Goal: Task Accomplishment & Management: Use online tool/utility

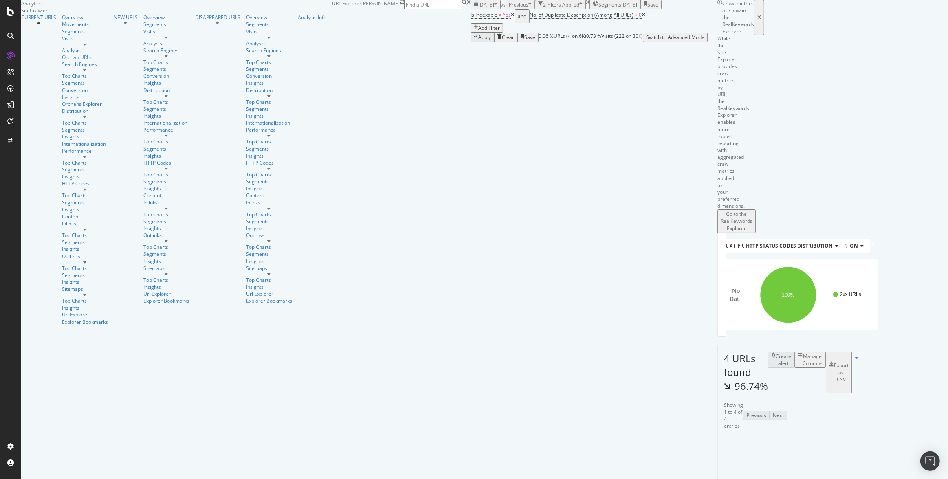
click at [478, 8] on span "[DATE]" at bounding box center [486, 4] width 16 height 7
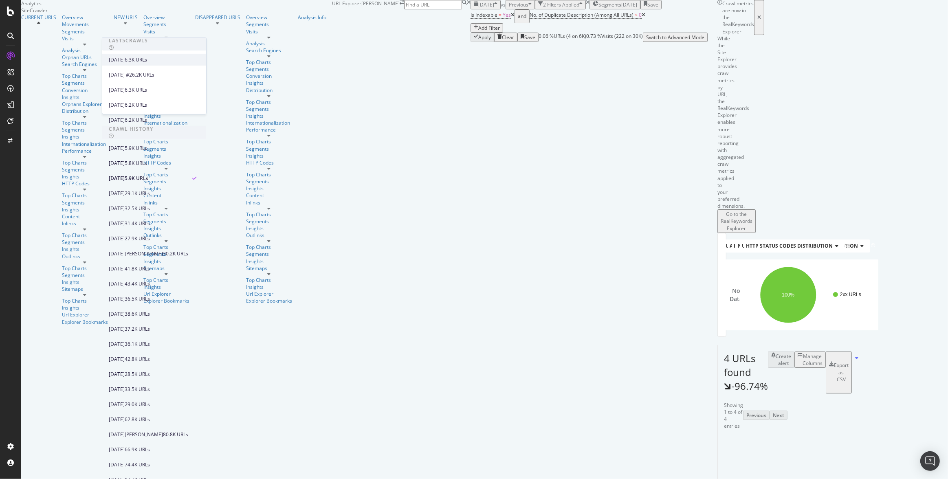
click at [125, 59] on div "[DATE]" at bounding box center [117, 59] width 16 height 7
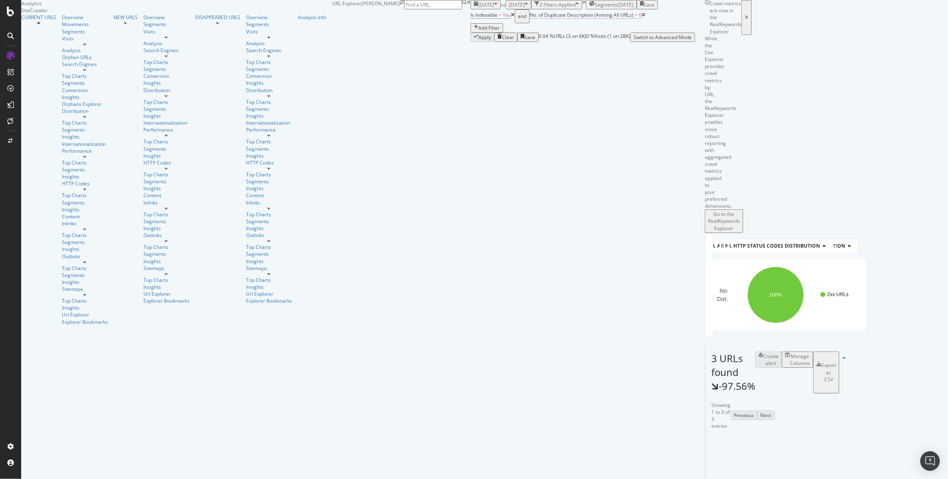
click at [529, 18] on span "No. of Duplicate Description (Among All URLs)" at bounding box center [581, 14] width 104 height 7
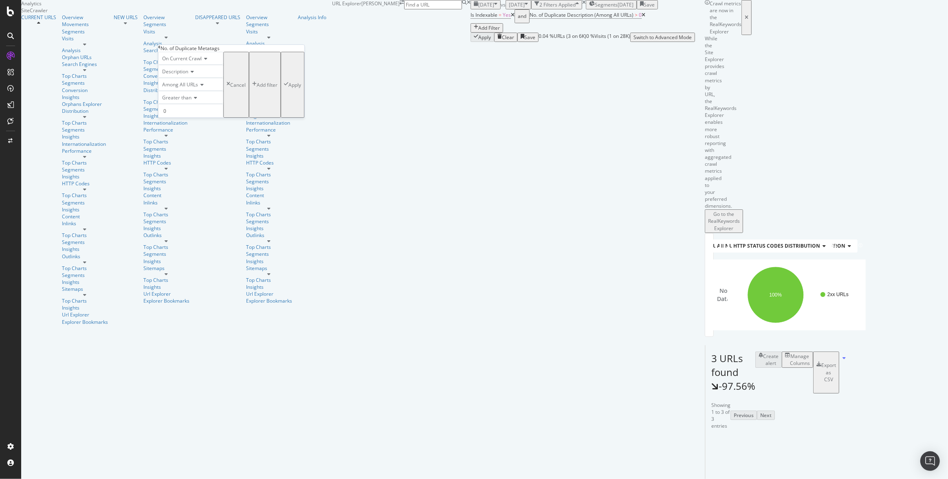
click at [160, 50] on icon at bounding box center [159, 47] width 2 height 5
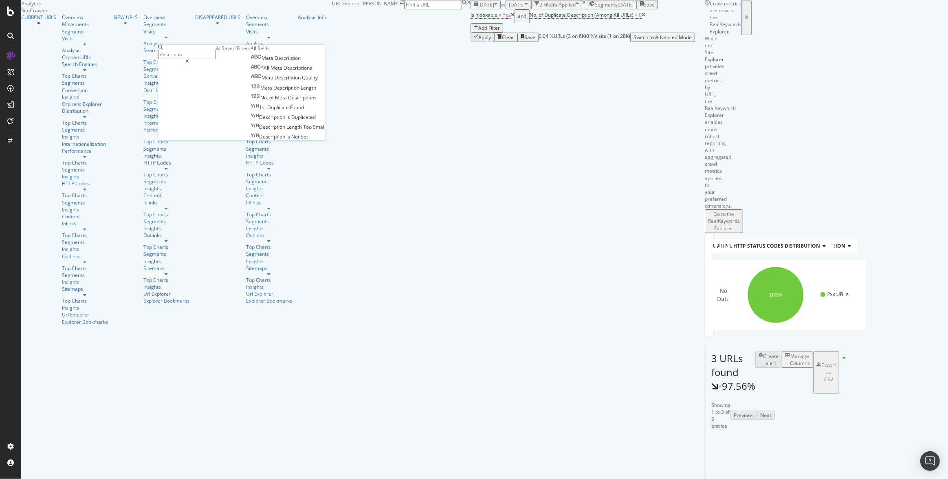
type input "description"
click at [259, 140] on span "Description" at bounding box center [272, 136] width 27 height 7
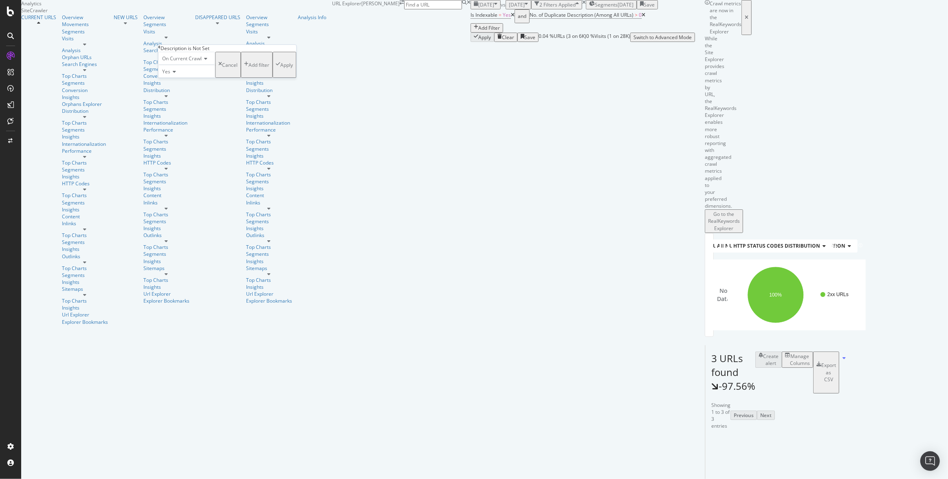
click at [280, 68] on div "Apply" at bounding box center [286, 65] width 13 height 7
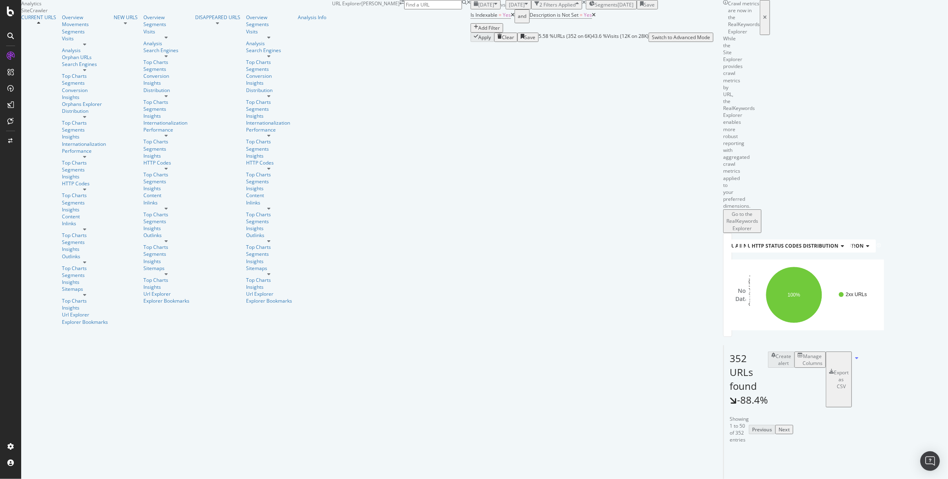
click at [822, 353] on div "Manage Columns" at bounding box center [812, 360] width 20 height 14
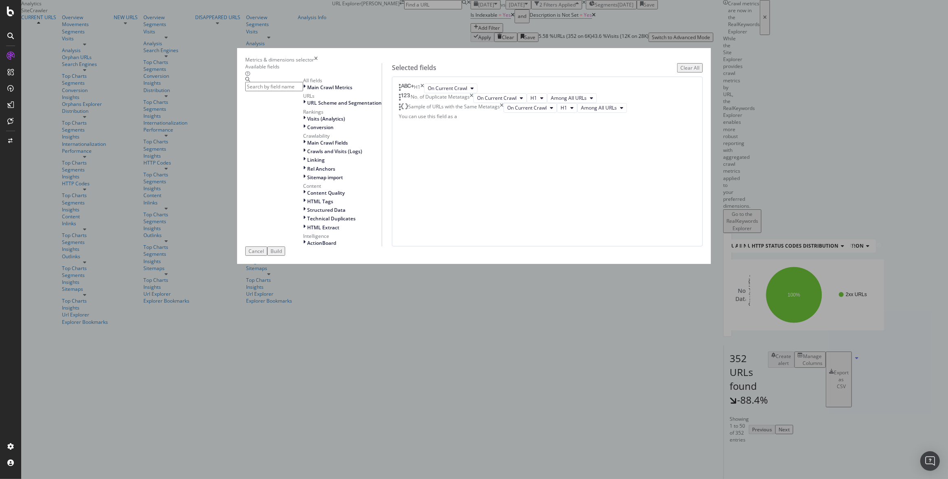
click at [424, 93] on icon "times" at bounding box center [422, 88] width 4 height 10
click at [303, 91] on input "modal" at bounding box center [274, 86] width 58 height 9
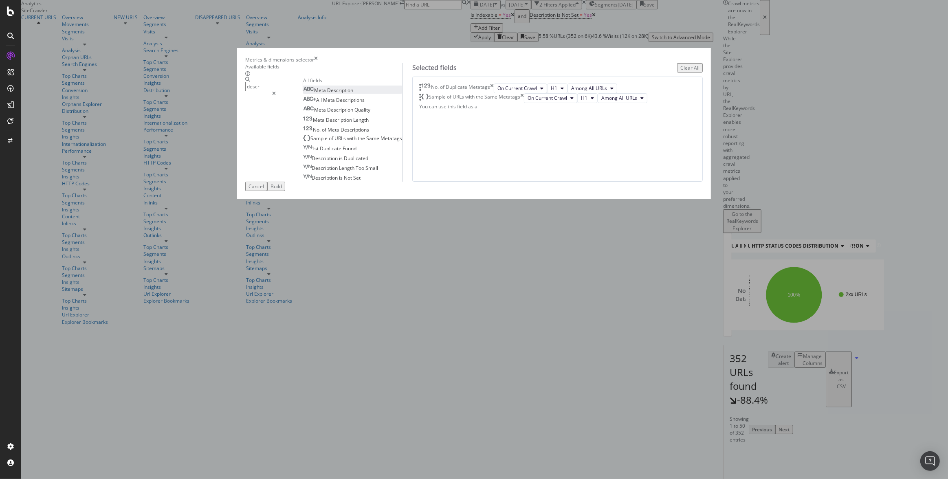
type input "descr"
click at [353, 94] on div "Meta Description" at bounding box center [328, 90] width 50 height 7
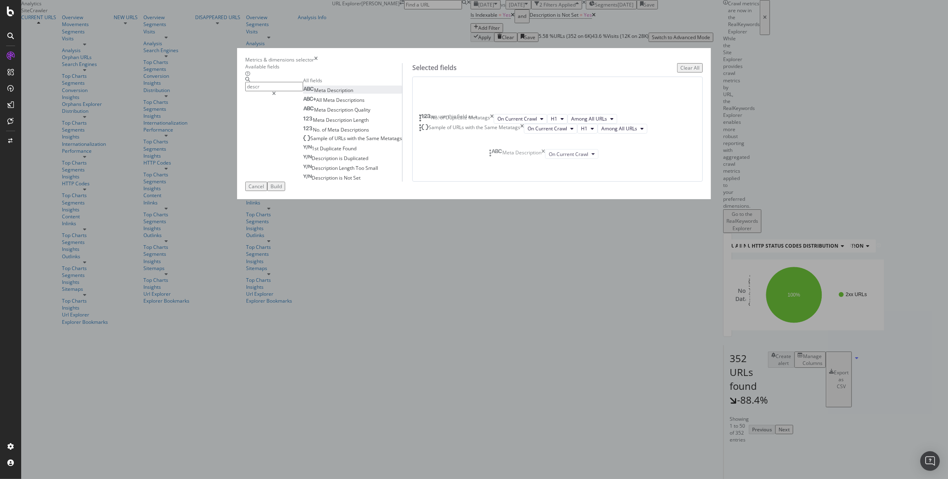
drag, startPoint x: 496, startPoint y: 205, endPoint x: 494, endPoint y: 154, distance: 51.7
click at [494, 154] on body "Analytics SiteCrawler CURRENT URLS Overview Movements Segments Visits Analysis …" at bounding box center [474, 239] width 948 height 479
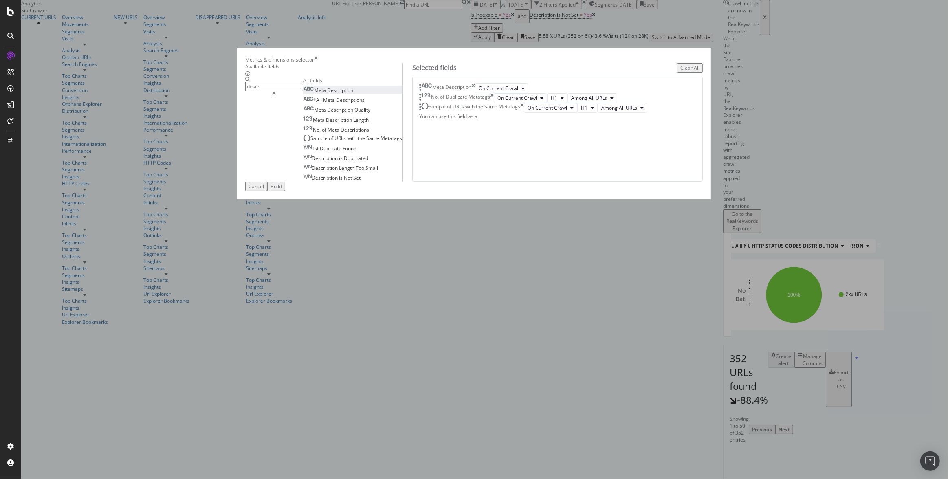
click at [494, 103] on icon "times" at bounding box center [492, 98] width 4 height 10
click at [524, 103] on icon "times" at bounding box center [522, 98] width 4 height 10
click at [634, 191] on div "Cancel Build" at bounding box center [474, 186] width 458 height 9
drag, startPoint x: 635, startPoint y: 387, endPoint x: 617, endPoint y: 391, distance: 18.2
click at [282, 190] on div "Build" at bounding box center [275, 186] width 11 height 7
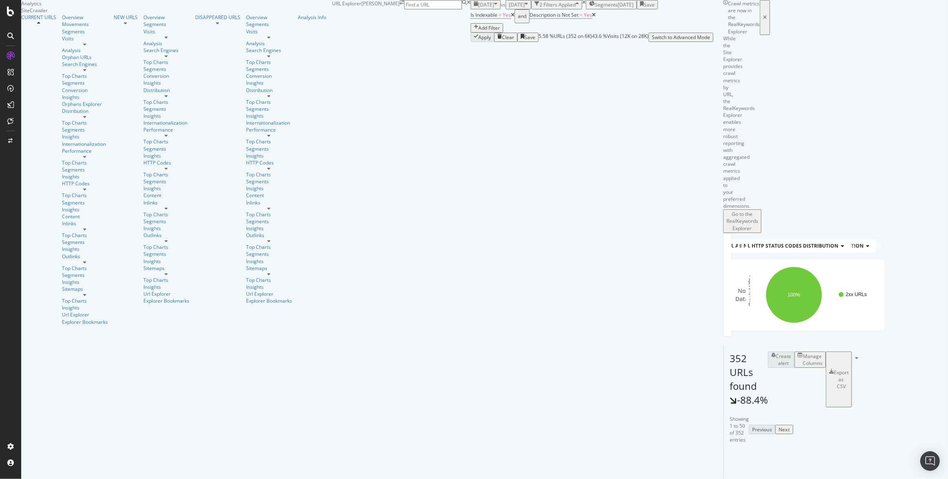
click at [822, 353] on div "Manage Columns" at bounding box center [812, 360] width 20 height 14
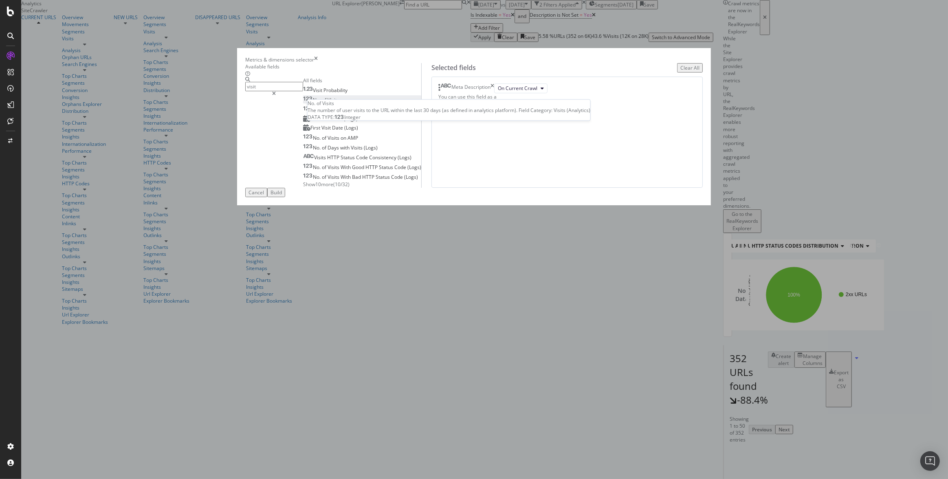
type input "visit"
click at [339, 103] on div "No. of Visits" at bounding box center [321, 100] width 36 height 7
click at [282, 196] on div "Build" at bounding box center [275, 192] width 11 height 7
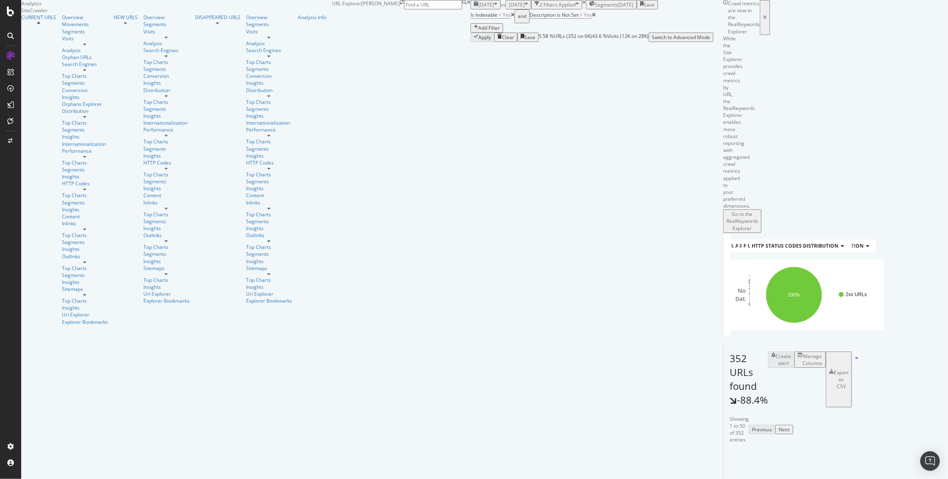
click at [478, 31] on div "Add Filter" at bounding box center [489, 27] width 22 height 7
type input "url"
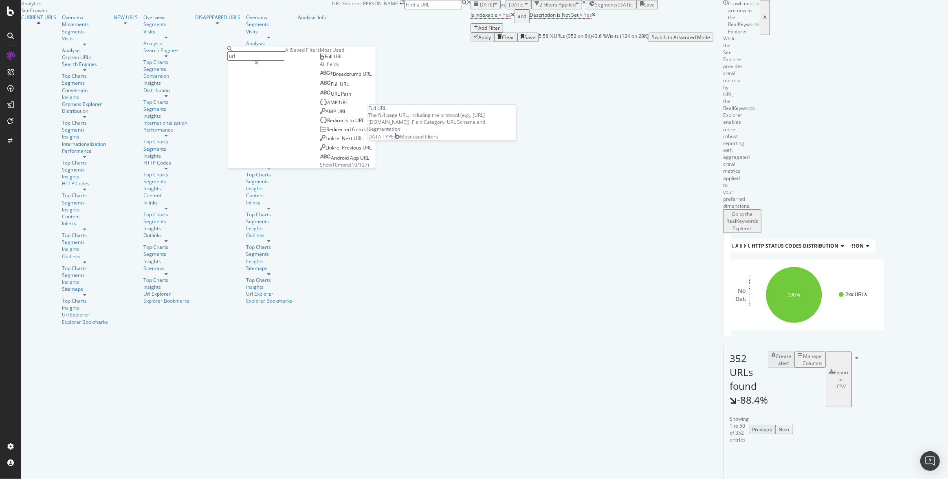
click at [320, 60] on div "Full URL" at bounding box center [331, 56] width 23 height 7
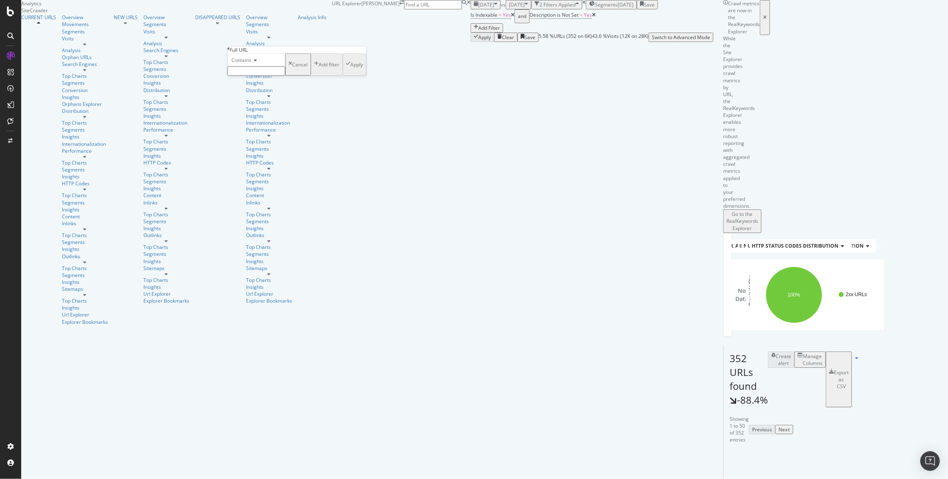
click at [257, 76] on input "text" at bounding box center [256, 70] width 58 height 9
type input "page="
click at [250, 64] on span "Contains" at bounding box center [241, 60] width 20 height 7
click at [255, 134] on span "Doesn't contain" at bounding box center [247, 130] width 35 height 7
click at [350, 70] on div "Apply" at bounding box center [356, 67] width 13 height 7
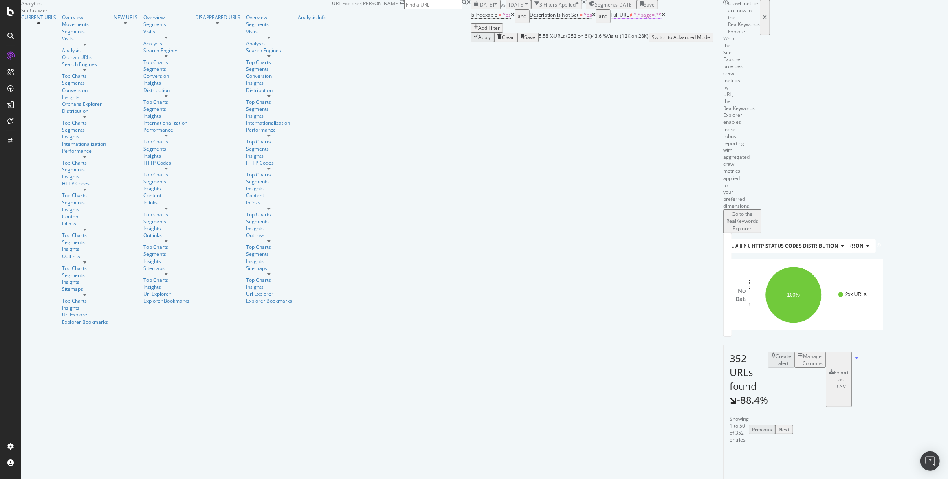
click at [634, 18] on span "^.*page=.*$" at bounding box center [648, 14] width 28 height 7
click at [729, 239] on div "URLs Crawled By Botify By pagetype" at bounding box center [784, 245] width 111 height 13
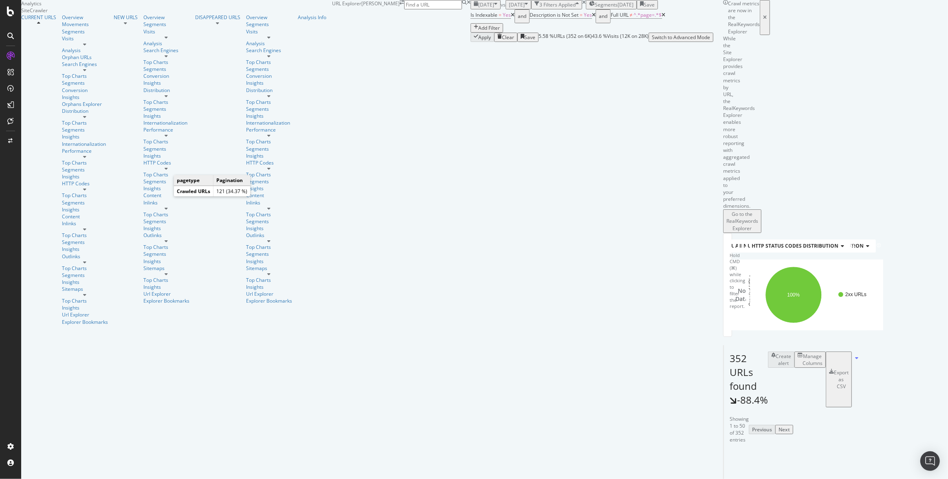
click at [780, 284] on text "34.4%" at bounding box center [787, 287] width 14 height 6
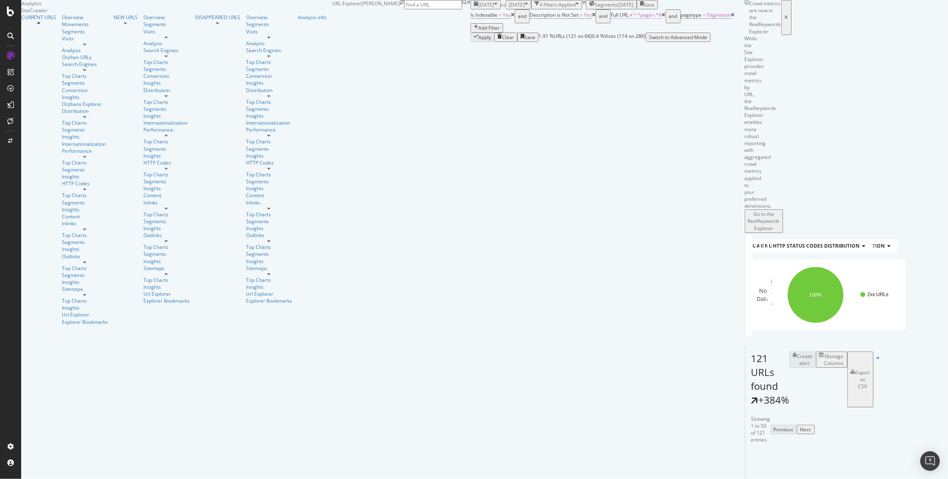
click at [634, 18] on span "^.*page=.*$" at bounding box center [648, 14] width 28 height 7
click at [261, 74] on input "page=" at bounding box center [270, 69] width 58 height 9
type input "?p="
click at [364, 69] on div "Apply" at bounding box center [370, 65] width 13 height 7
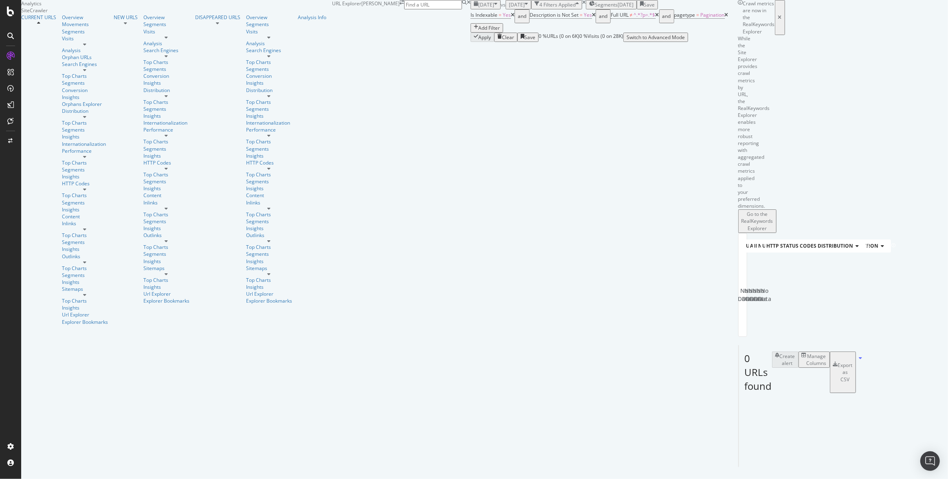
click at [725, 18] on icon at bounding box center [727, 15] width 4 height 5
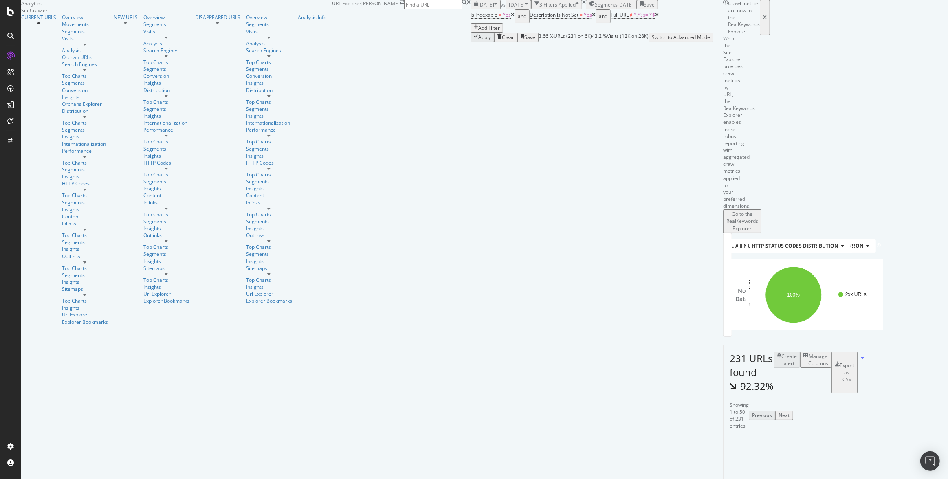
scroll to position [109, 0]
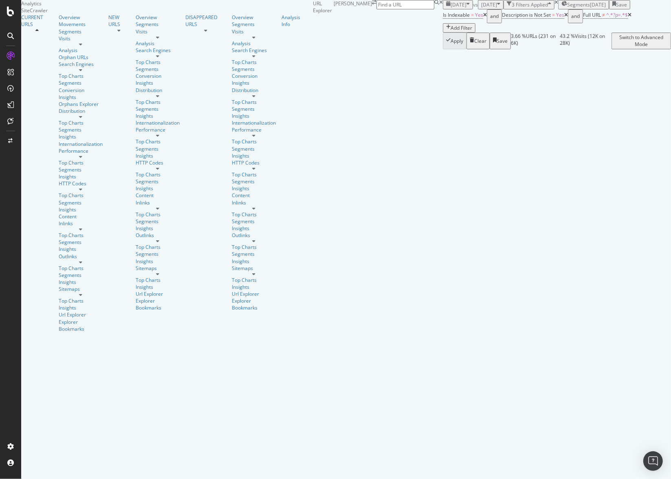
scroll to position [193, 0]
drag, startPoint x: 384, startPoint y: 122, endPoint x: 321, endPoint y: 116, distance: 63.8
drag, startPoint x: 494, startPoint y: 117, endPoint x: 372, endPoint y: 124, distance: 122.8
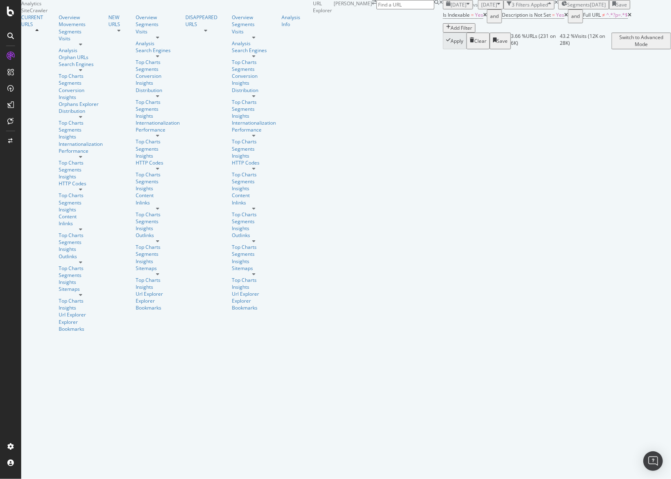
scroll to position [0, 0]
click at [564, 18] on icon at bounding box center [566, 15] width 4 height 5
click at [547, 18] on icon at bounding box center [549, 15] width 4 height 5
click at [450, 29] on div "Add Filter" at bounding box center [461, 25] width 22 height 7
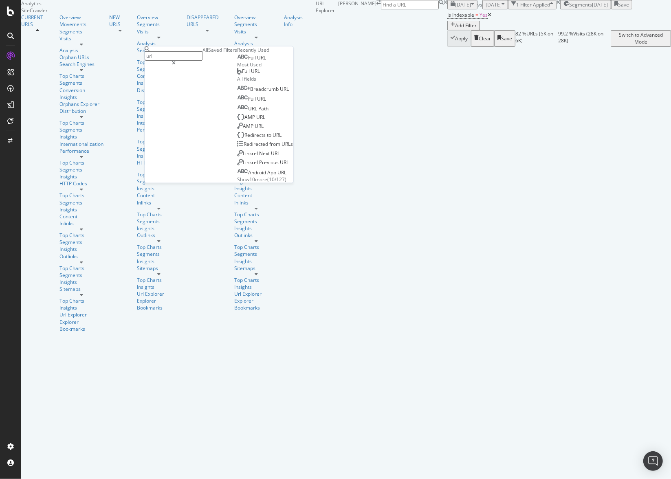
click at [257, 61] on span "URL" at bounding box center [261, 57] width 9 height 7
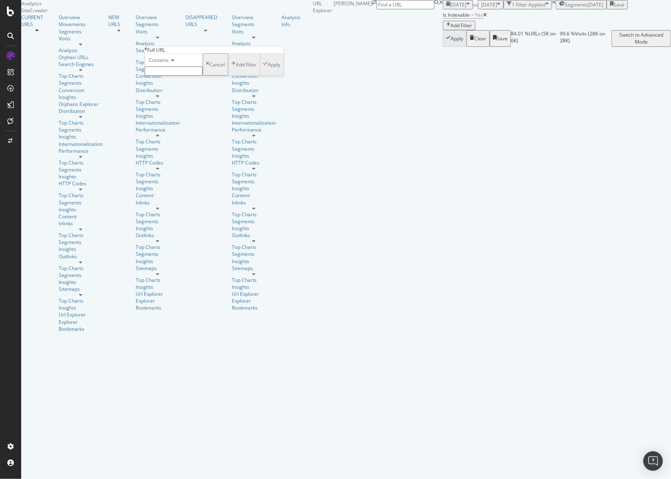
click at [443, 30] on div "Is Indexable = Yes Add Filter" at bounding box center [557, 19] width 228 height 21
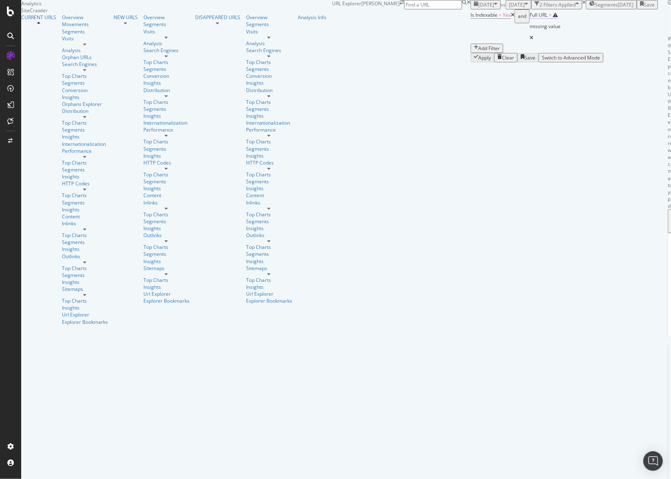
click at [553, 18] on icon at bounding box center [555, 15] width 5 height 5
click at [172, 74] on input "text" at bounding box center [187, 69] width 58 height 9
type input "/result"
click at [281, 69] on div "Apply" at bounding box center [287, 65] width 13 height 7
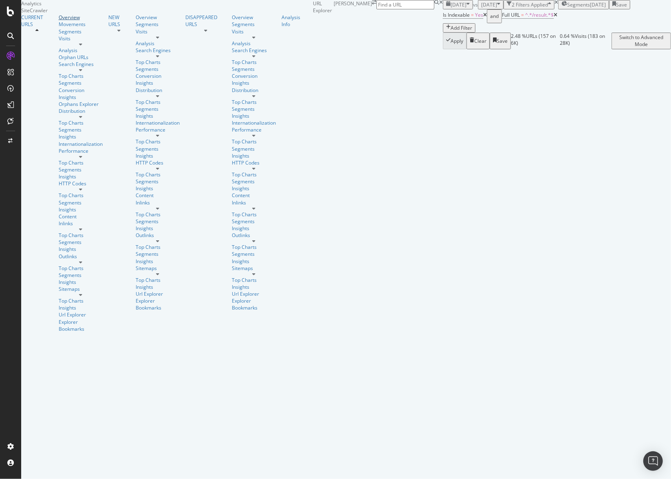
click at [59, 21] on div "Overview" at bounding box center [81, 17] width 44 height 7
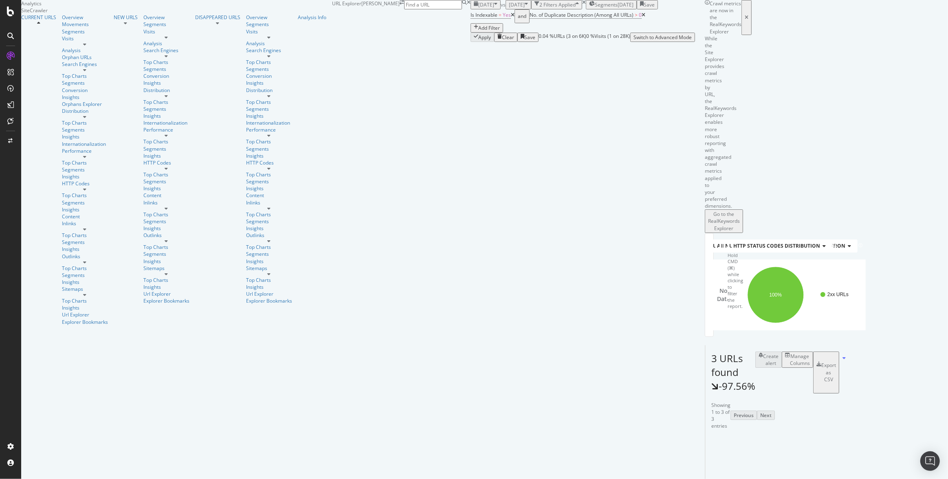
click at [810, 353] on div "Manage Columns" at bounding box center [800, 360] width 20 height 14
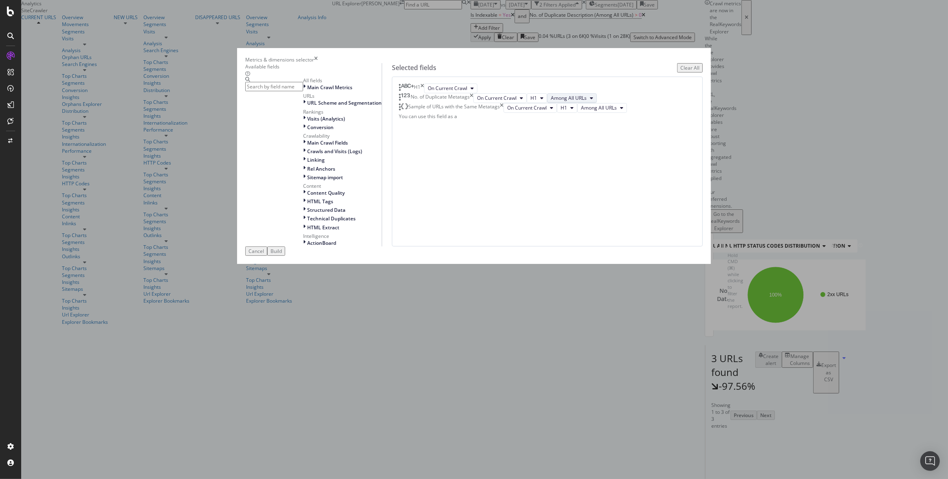
click at [583, 101] on span "Among All URLs" at bounding box center [569, 97] width 36 height 7
click at [547, 103] on button "H1" at bounding box center [537, 98] width 20 height 10
click at [554, 215] on div "Description" at bounding box center [567, 219] width 39 height 12
click at [560, 111] on span "H1" at bounding box center [563, 107] width 7 height 7
click at [557, 256] on div "Description" at bounding box center [567, 261] width 39 height 12
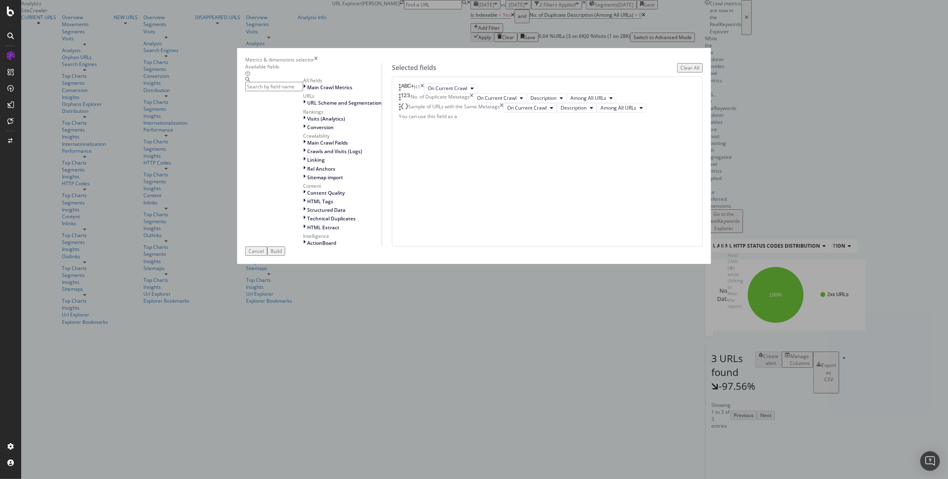
click at [282, 255] on div "Build" at bounding box center [275, 251] width 11 height 7
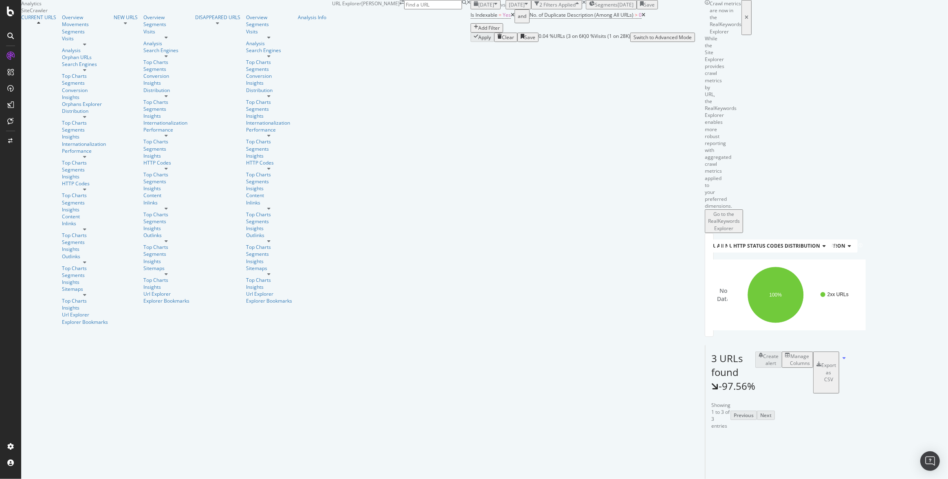
click at [810, 353] on div "Manage Columns" at bounding box center [800, 360] width 20 height 14
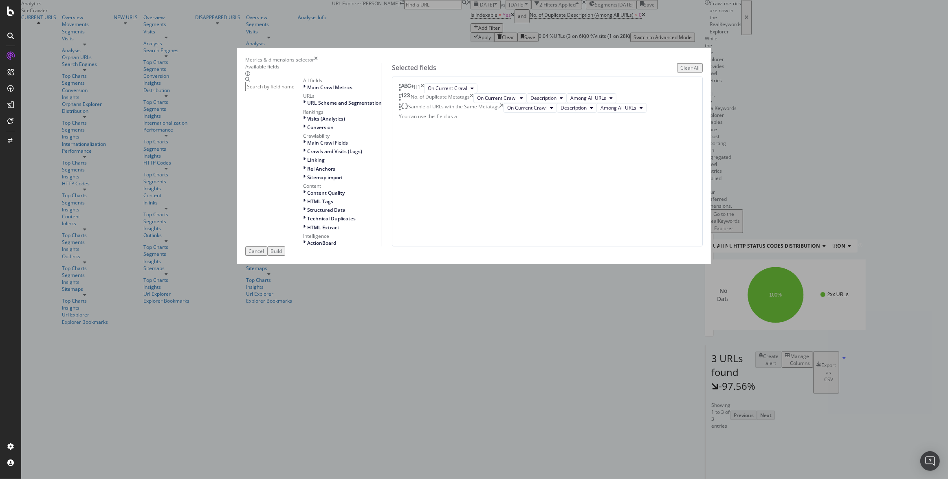
click at [424, 93] on icon "times" at bounding box center [422, 88] width 4 height 10
click at [303, 91] on input "modal" at bounding box center [274, 86] width 58 height 9
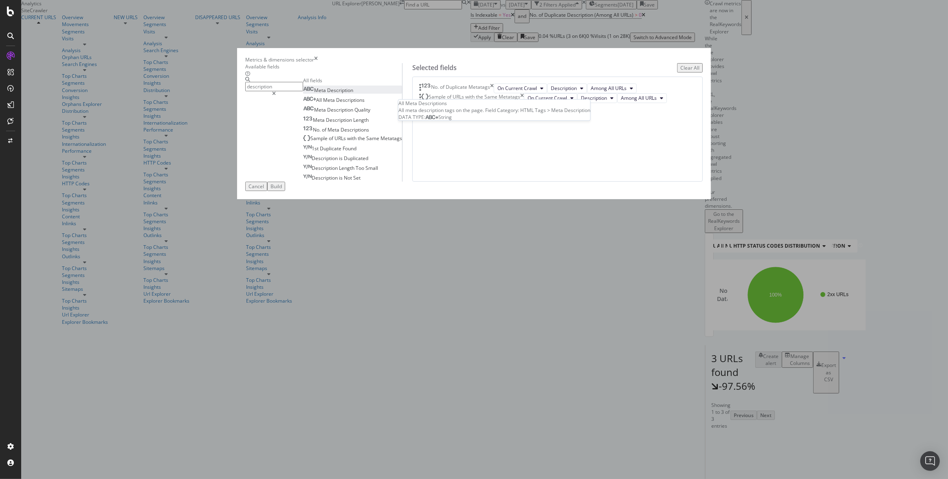
type input "description"
click at [353, 94] on span "Description" at bounding box center [340, 90] width 26 height 7
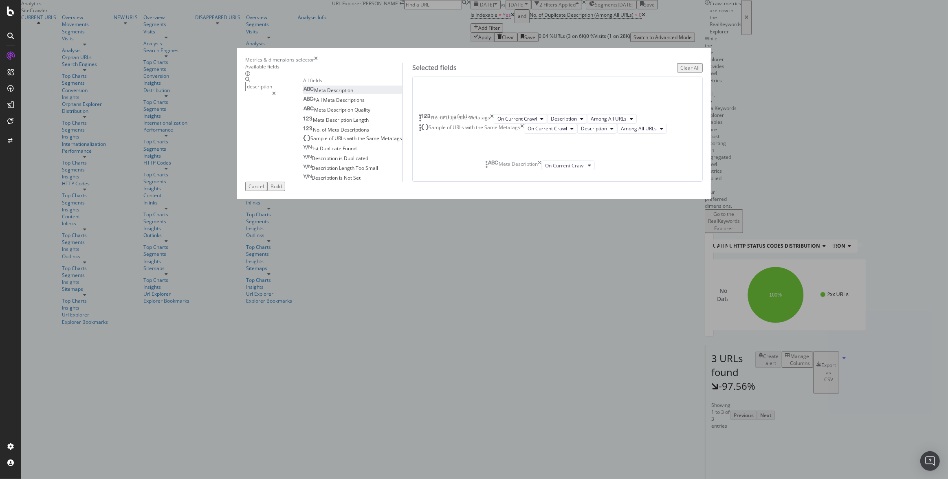
drag, startPoint x: 499, startPoint y: 229, endPoint x: 495, endPoint y: 167, distance: 62.9
click at [495, 167] on body "Analytics SiteCrawler CURRENT URLS Overview Movements Segments Visits Analysis …" at bounding box center [474, 239] width 948 height 479
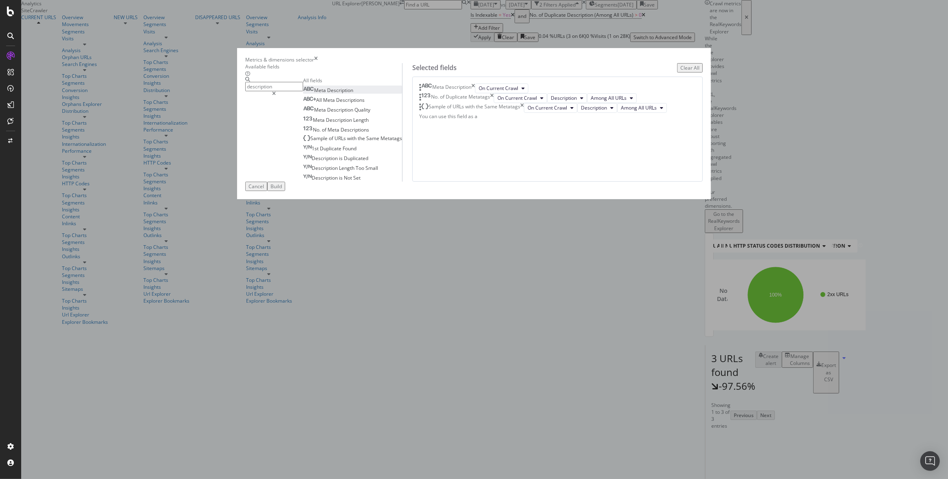
click at [282, 190] on div "Build" at bounding box center [275, 186] width 11 height 7
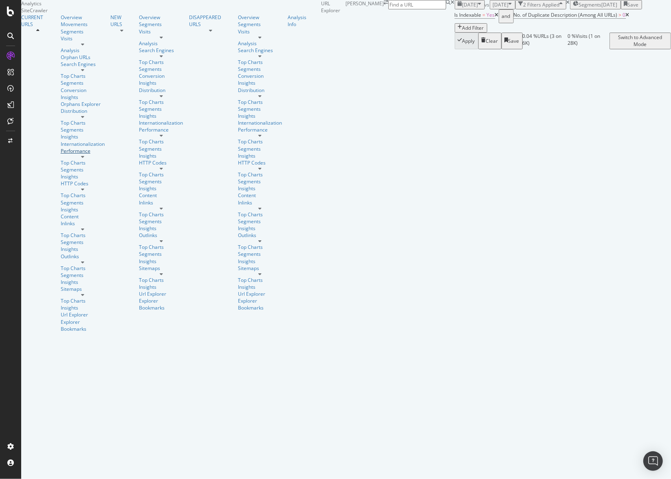
click at [61, 147] on div "Performance" at bounding box center [83, 150] width 44 height 7
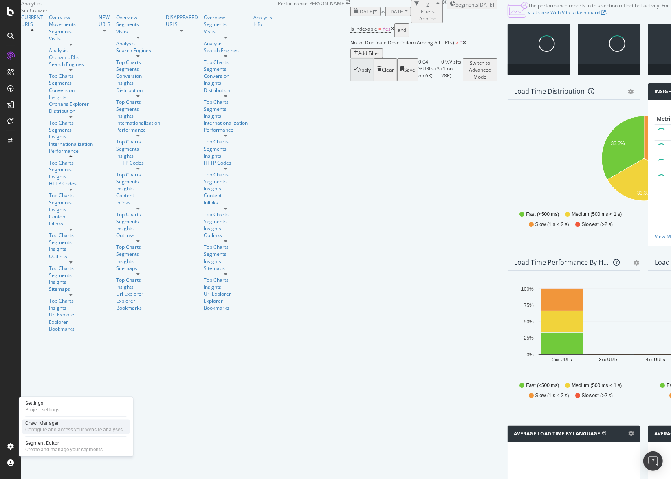
click at [79, 425] on div "Crawl Manager" at bounding box center [73, 423] width 97 height 7
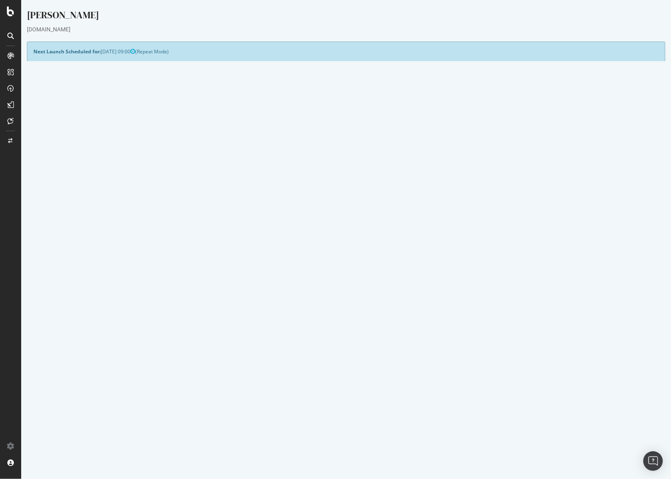
click at [334, 228] on div "Project Name Louis Pion Allowed Domains (http|https)://*.louispion.fr Start URL…" at bounding box center [345, 163] width 637 height 152
click at [343, 220] on button "Yes! Start Now" at bounding box center [335, 219] width 51 height 13
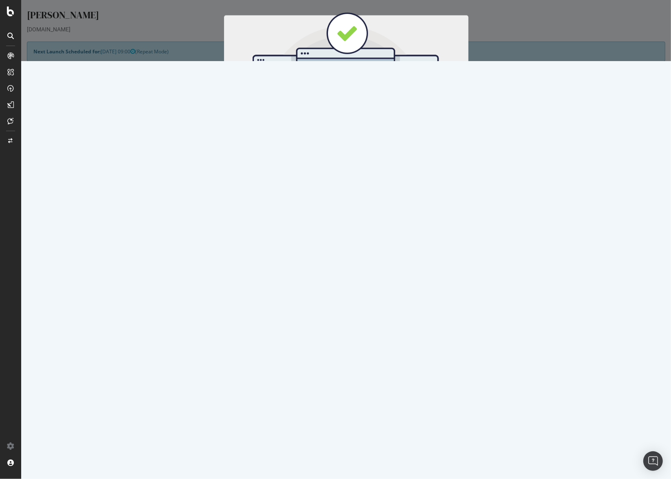
click at [359, 139] on button "Start Now" at bounding box center [361, 135] width 36 height 14
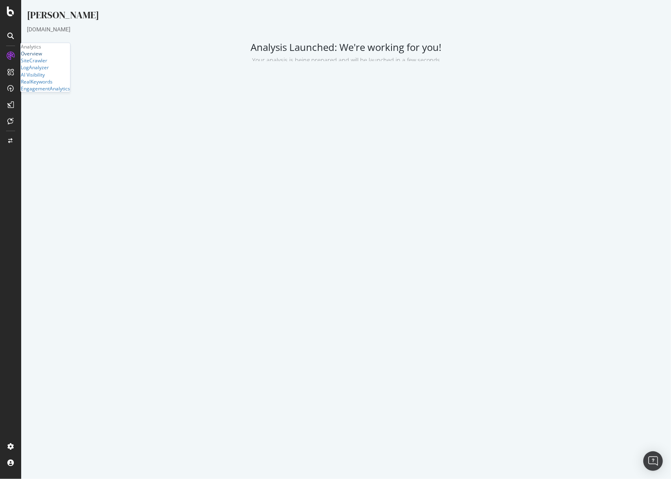
click at [42, 57] on div "Overview" at bounding box center [31, 53] width 21 height 7
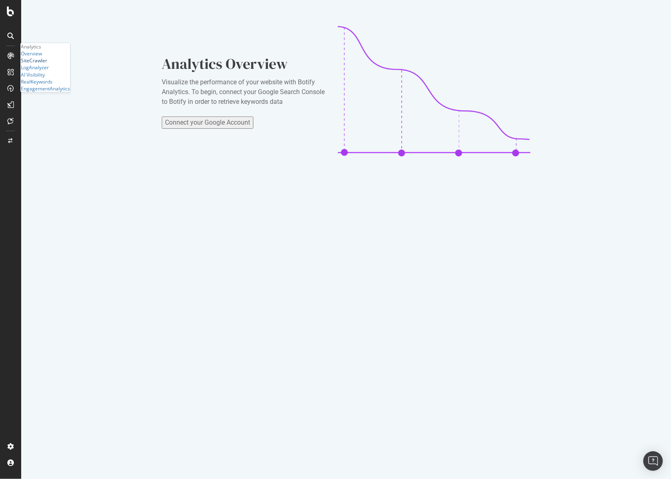
click at [42, 64] on div "SiteCrawler" at bounding box center [34, 60] width 26 height 7
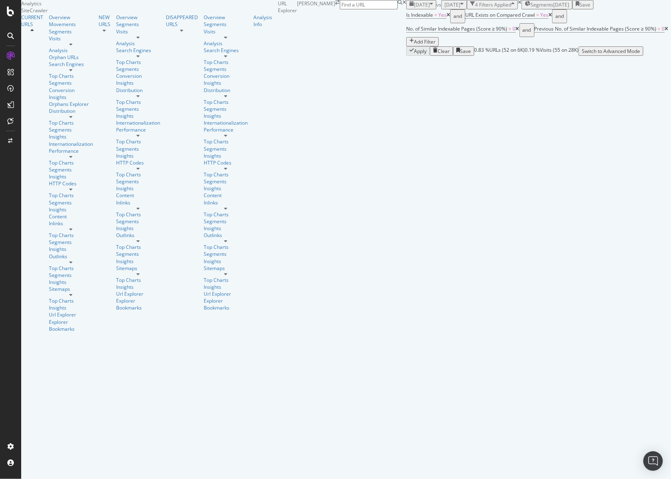
scroll to position [224, 0]
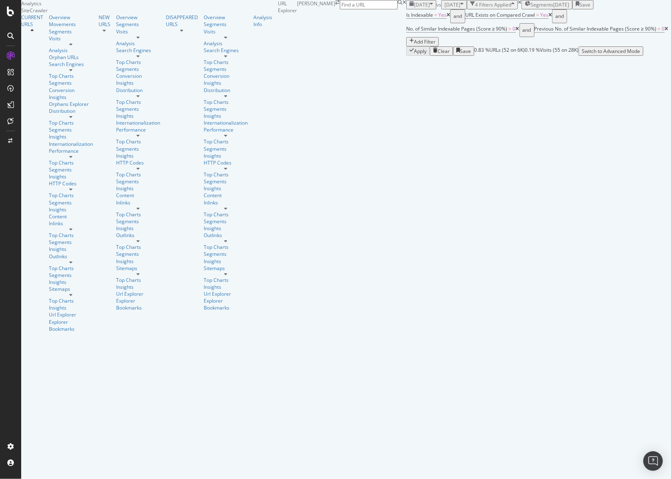
click at [444, 8] on span "[DATE]" at bounding box center [452, 4] width 16 height 7
click at [278, 11] on div "URL Explorer Louis Pion" at bounding box center [342, 28] width 128 height 56
click at [414, 8] on span "[DATE]" at bounding box center [422, 4] width 16 height 7
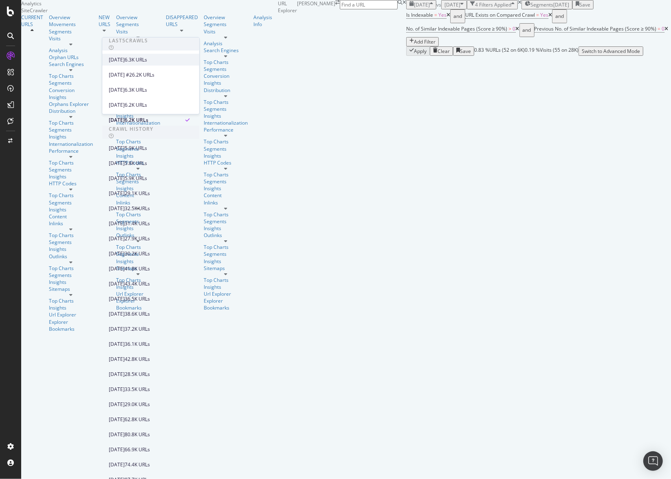
click at [132, 64] on div "2025 Oct. 14th 6.3K URLs" at bounding box center [150, 60] width 97 height 12
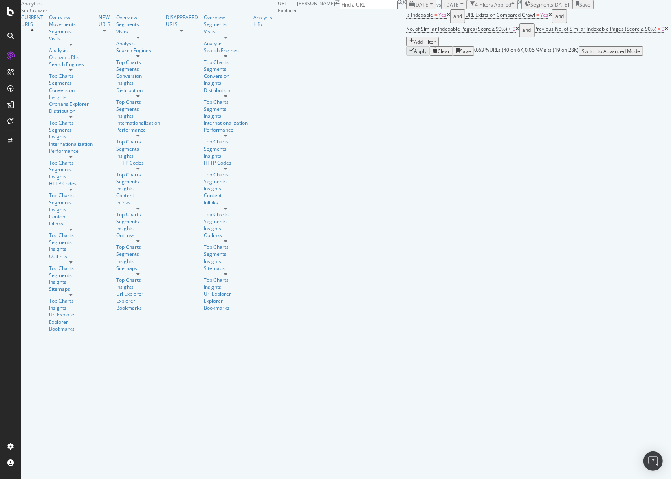
scroll to position [60, 0]
click at [435, 38] on div "Add Filter" at bounding box center [425, 41] width 22 height 7
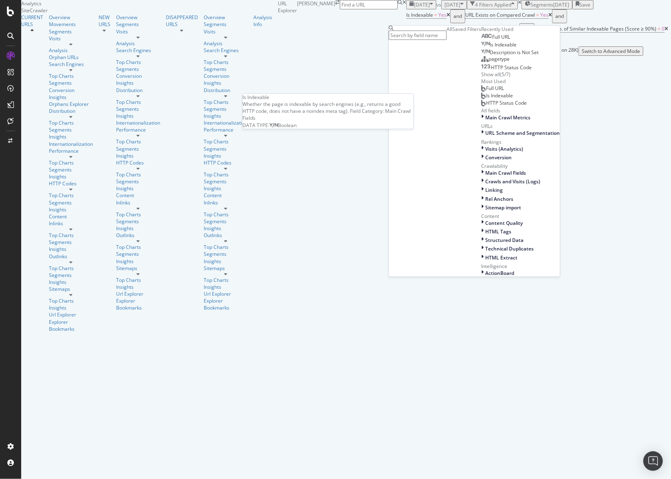
click at [492, 40] on span "Full URL" at bounding box center [501, 36] width 18 height 7
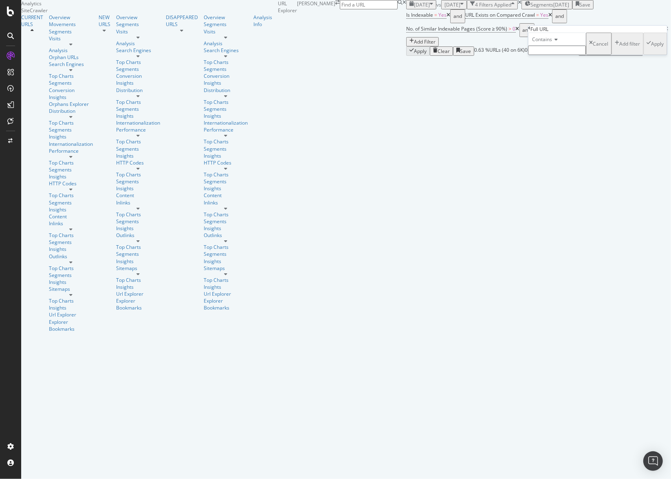
click at [562, 55] on input "text" at bounding box center [557, 50] width 58 height 9
type input "result"
click at [651, 50] on div "Apply" at bounding box center [657, 46] width 13 height 7
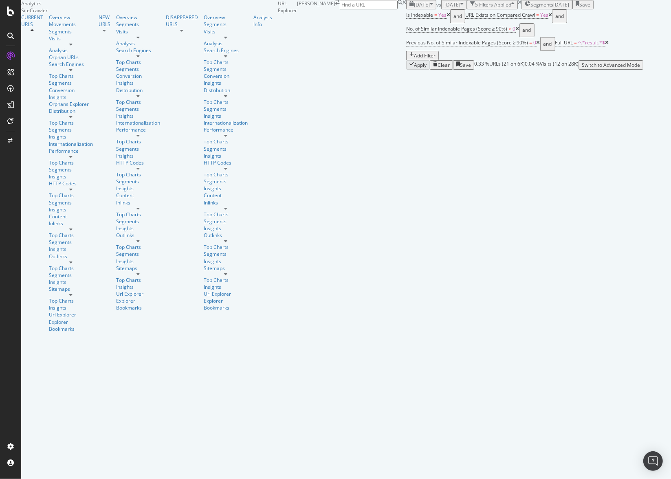
scroll to position [146, 0]
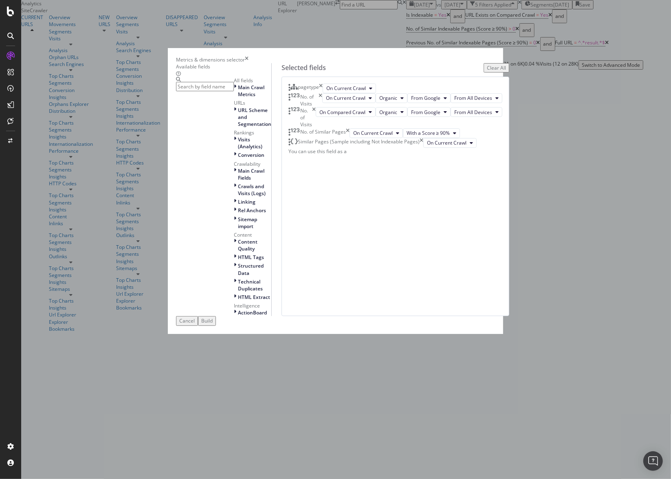
click at [234, 91] on input "modal" at bounding box center [205, 86] width 58 height 9
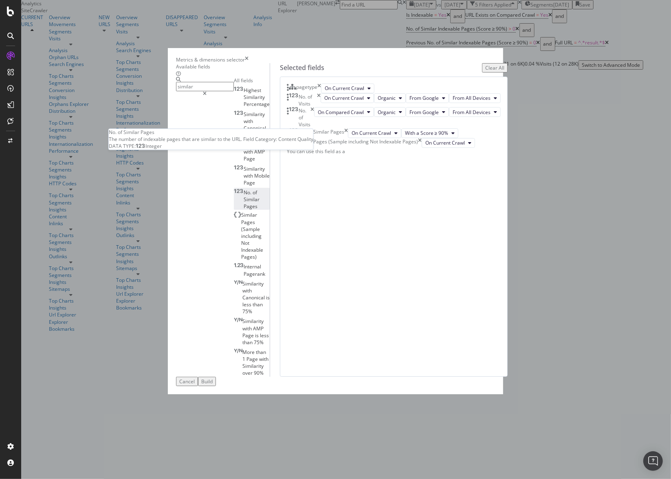
type input "similar"
click at [244, 203] on span "Similar" at bounding box center [252, 199] width 16 height 7
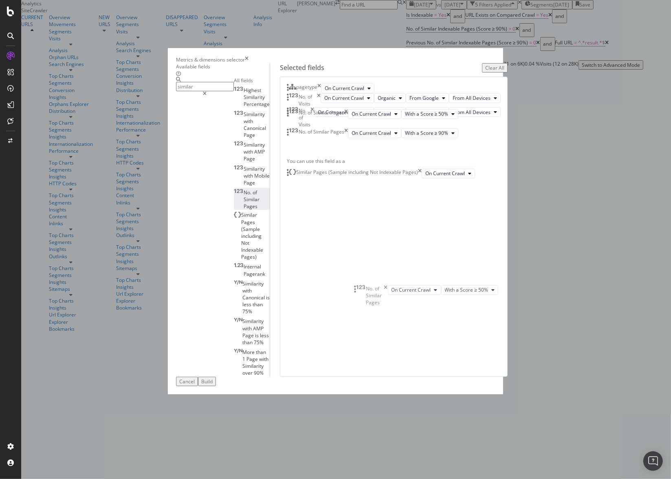
drag, startPoint x: 358, startPoint y: 328, endPoint x: 360, endPoint y: 288, distance: 39.9
click at [360, 288] on body "Analytics SiteCrawler CURRENT URLS Overview Movements Segments Visits Analysis …" at bounding box center [335, 239] width 671 height 479
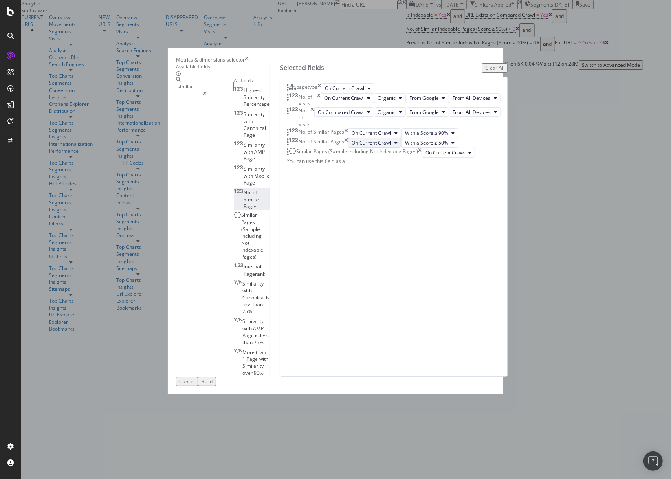
click at [399, 148] on button "On Current Crawl" at bounding box center [374, 143] width 53 height 10
click at [386, 334] on span "On Compared Crawl" at bounding box center [384, 333] width 46 height 7
click at [442, 146] on span "With a Score ≥ 50%" at bounding box center [433, 142] width 44 height 7
click at [436, 348] on span "With a Score ≥ 90%" at bounding box center [445, 348] width 44 height 7
click at [216, 386] on button "Build" at bounding box center [207, 381] width 18 height 9
